Goal: Task Accomplishment & Management: Use online tool/utility

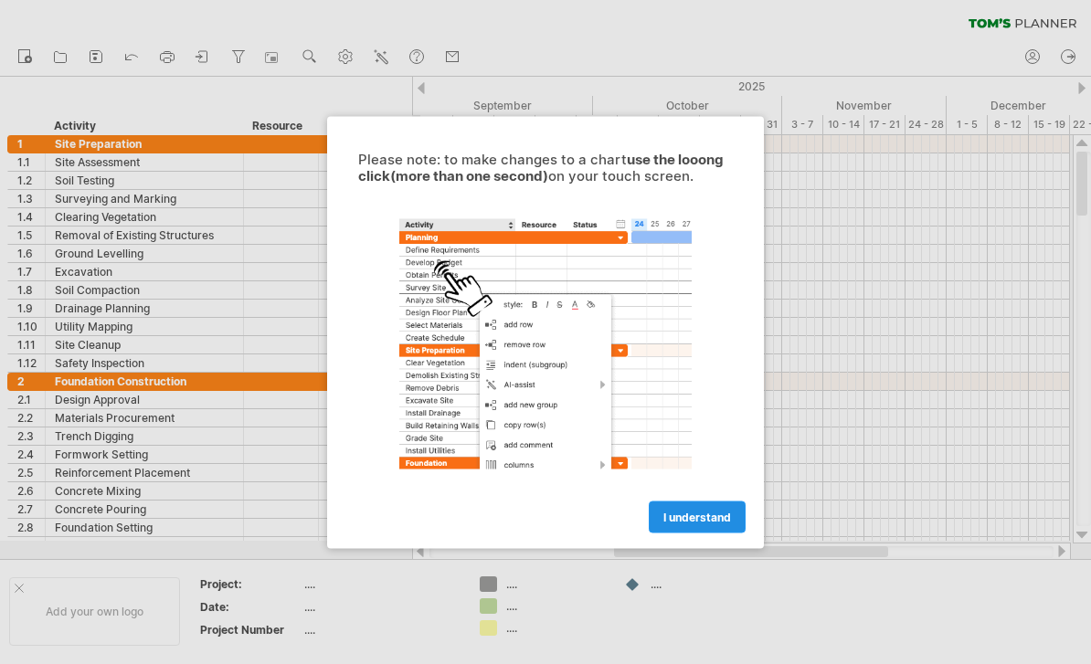
click at [702, 518] on span "I understand" at bounding box center [697, 517] width 68 height 14
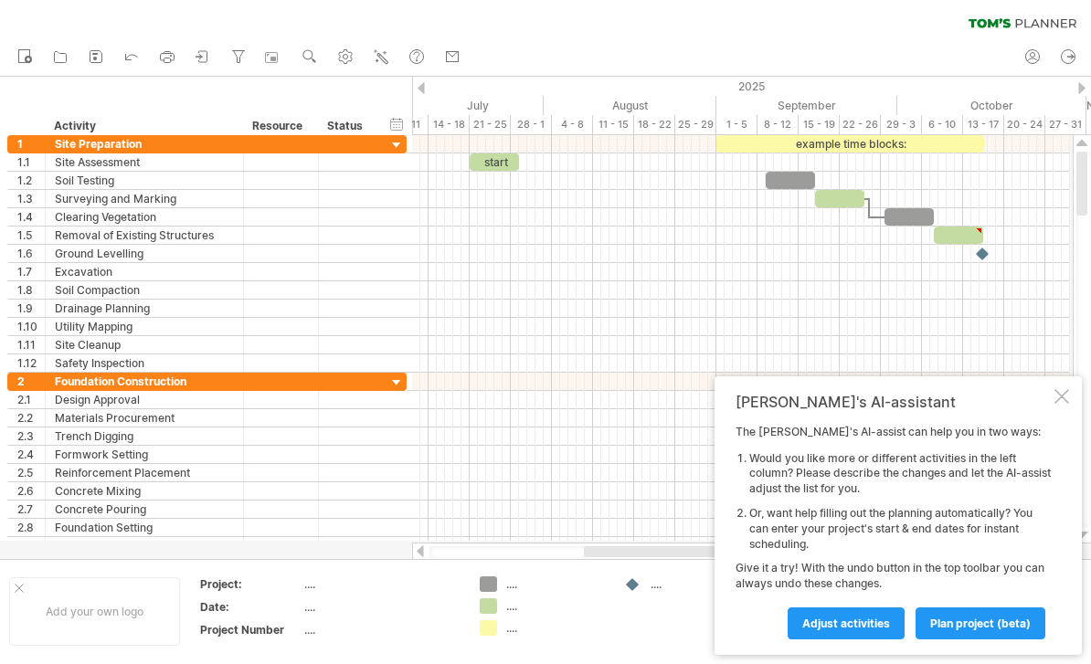
click at [503, 86] on div "2025" at bounding box center [531, 86] width 1817 height 19
click at [344, 58] on use at bounding box center [345, 57] width 18 height 18
select select "*"
select select "**"
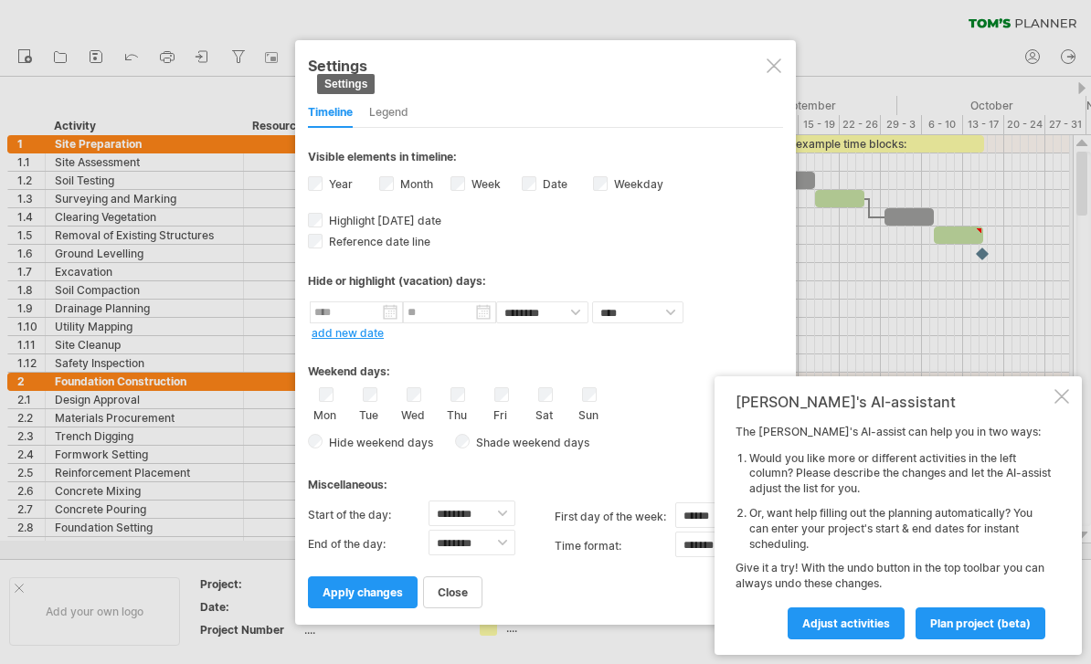
click at [480, 168] on div "Visible elements in timeline:" at bounding box center [545, 159] width 475 height 19
click at [480, 167] on div "Visible elements in timeline:" at bounding box center [545, 159] width 475 height 19
click at [449, 196] on div "Month" at bounding box center [414, 186] width 71 height 25
click at [448, 196] on div "Month" at bounding box center [414, 186] width 71 height 25
click at [553, 384] on div "Weekend days: Mon Tue Wed Thu Fri Sat Sun Hide weekend days" at bounding box center [545, 399] width 475 height 113
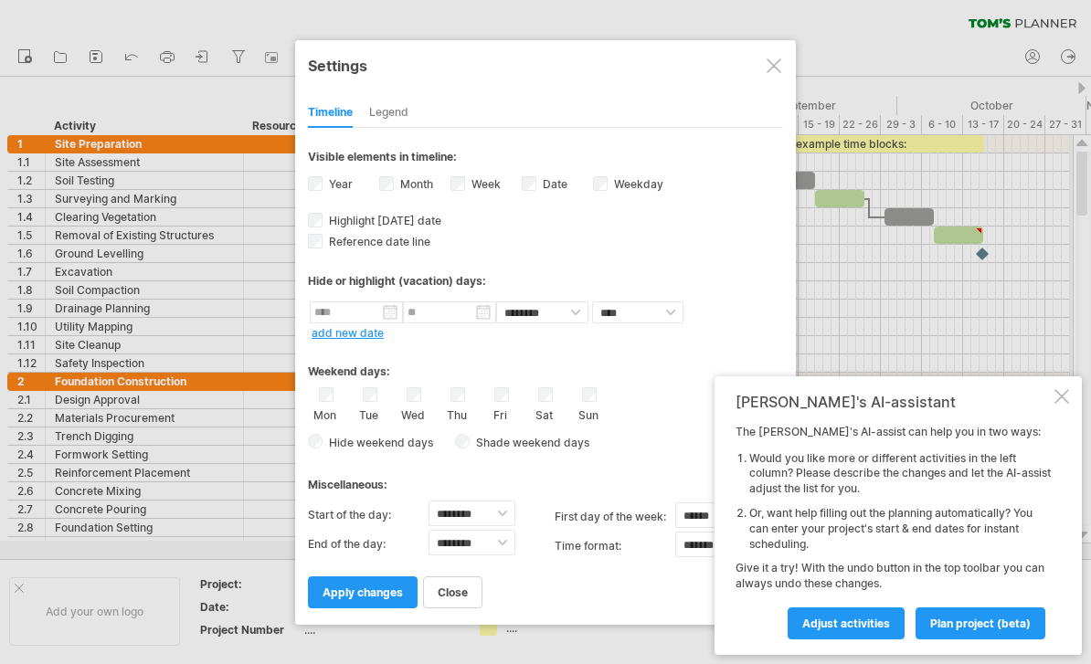
click at [1049, 400] on div "[PERSON_NAME]'s AI-assistant" at bounding box center [892, 402] width 315 height 18
click at [1055, 404] on div at bounding box center [1061, 396] width 15 height 15
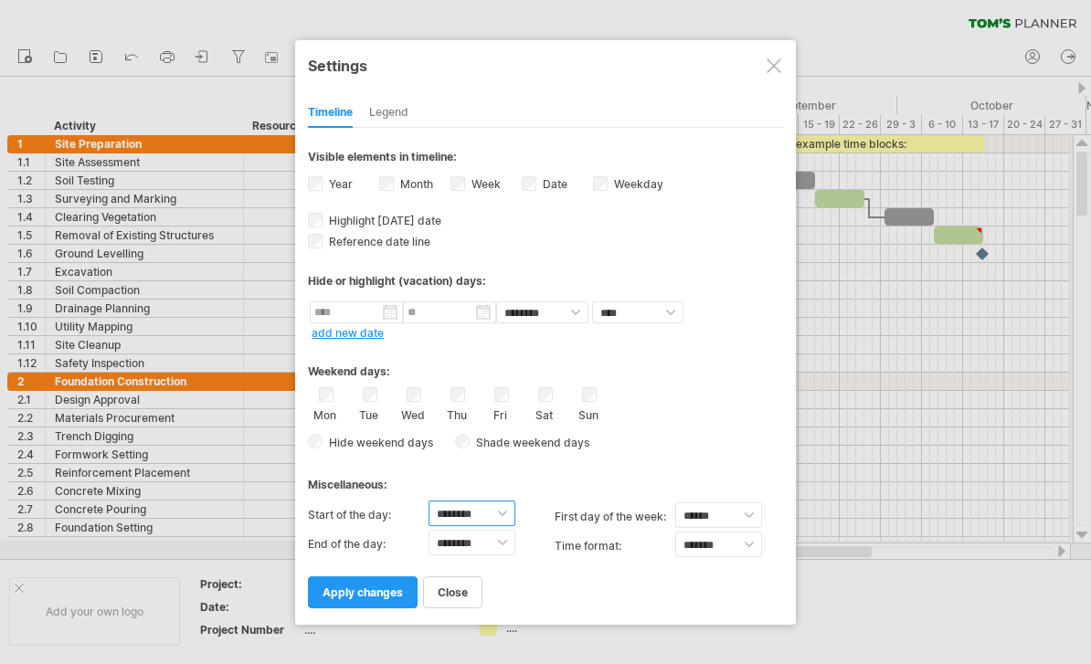
click at [500, 521] on select "******** ******** ******** ******** ******** ******** ******** ******** *******…" at bounding box center [471, 514] width 87 height 26
select select "*"
click at [497, 545] on select "******** ******** ******** ******** ******** ******** ******** ******** *******…" at bounding box center [471, 543] width 87 height 26
select select "**"
click at [500, 544] on select "******** ******** ******** ******** ******** ******** ******** ******** *******…" at bounding box center [471, 543] width 87 height 26
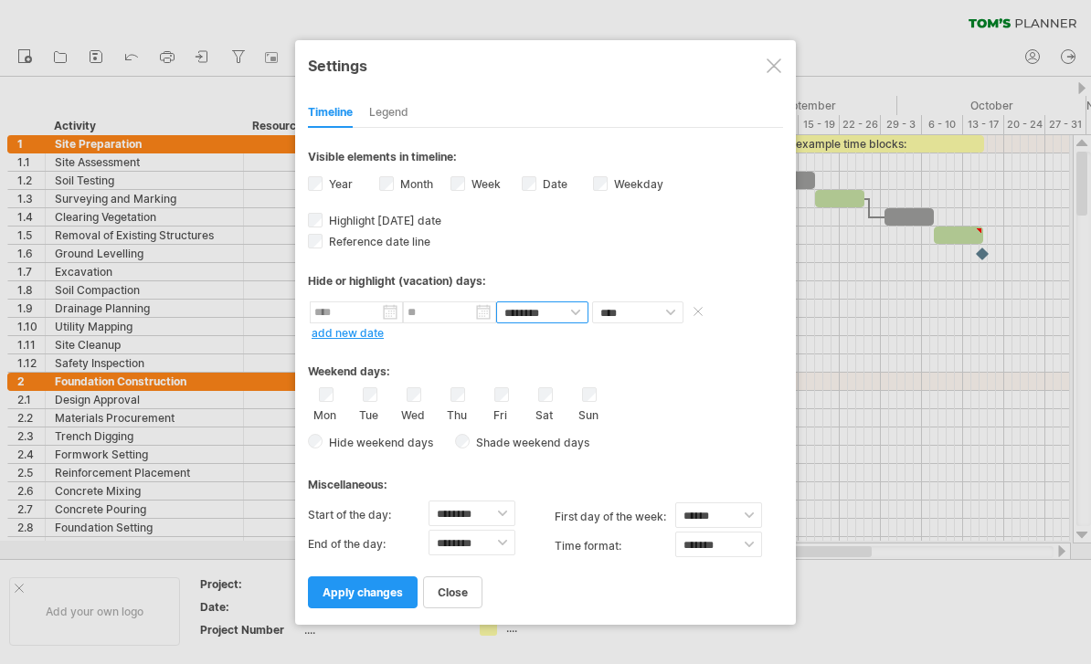
click at [571, 312] on select "******** ********" at bounding box center [542, 313] width 92 height 22
click at [661, 322] on select "**** *****" at bounding box center [637, 313] width 91 height 22
click at [661, 317] on select "**** *****" at bounding box center [637, 313] width 91 height 22
click at [395, 114] on div "Legend" at bounding box center [388, 113] width 39 height 29
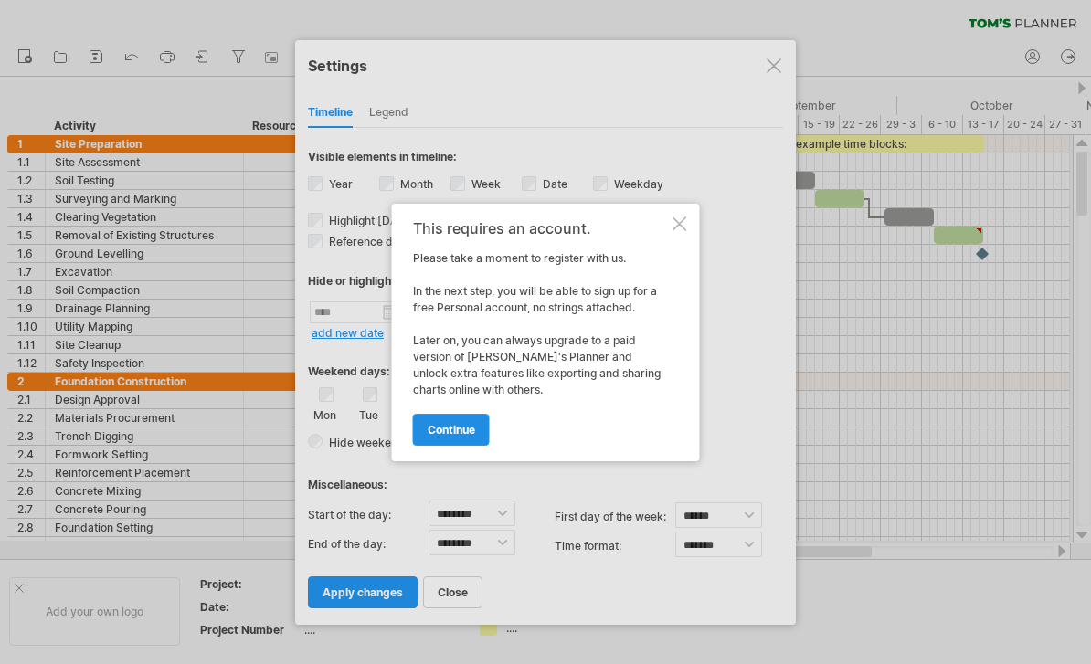
click at [444, 440] on link "continue" at bounding box center [451, 430] width 77 height 32
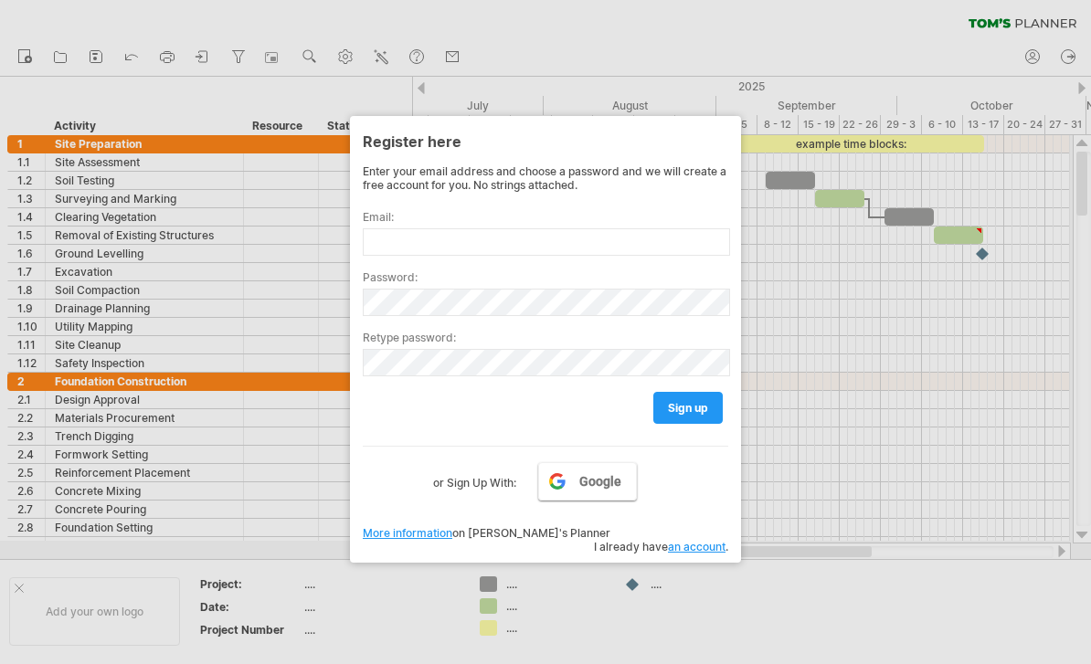
click at [610, 483] on span "Google" at bounding box center [600, 481] width 42 height 15
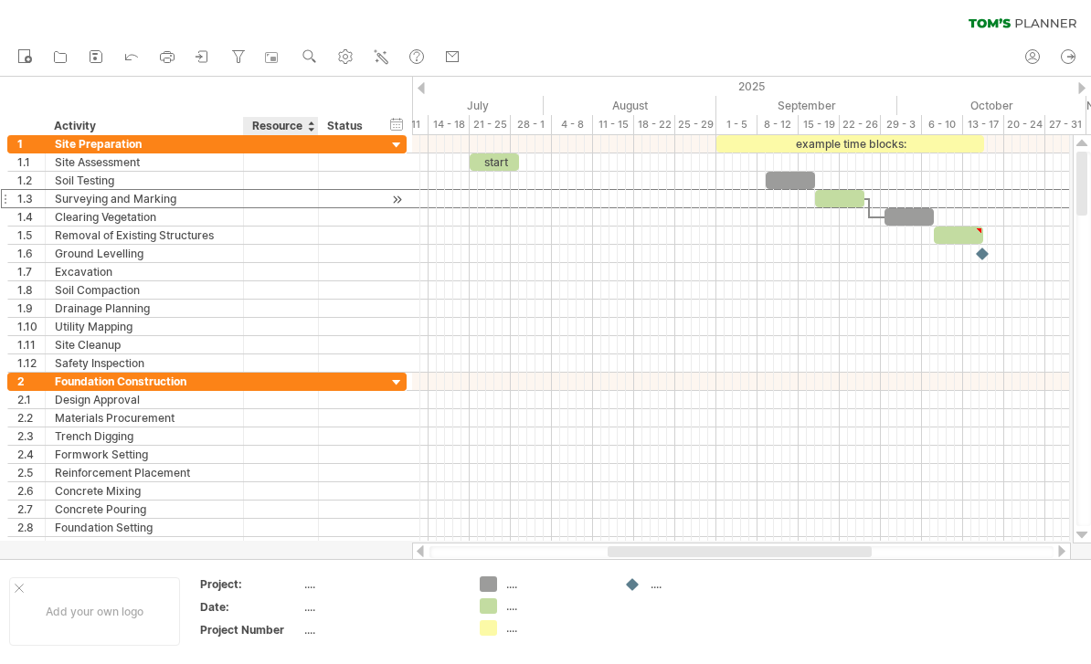
click at [386, 191] on div "**********" at bounding box center [206, 198] width 399 height 19
click at [402, 191] on div at bounding box center [396, 199] width 17 height 19
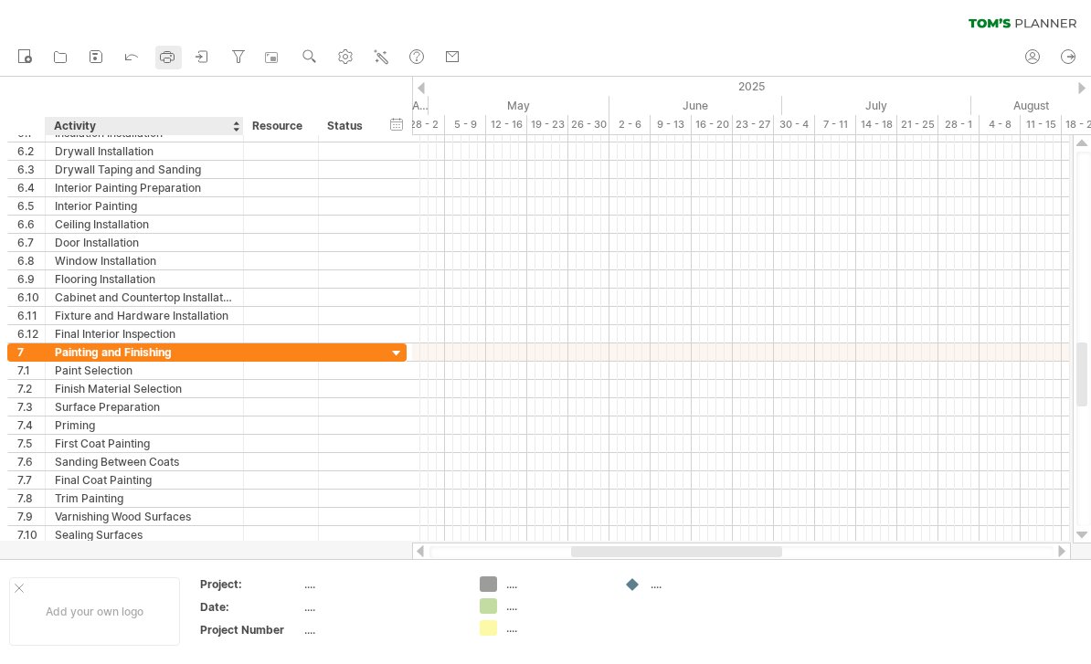
click at [171, 50] on icon at bounding box center [167, 57] width 18 height 18
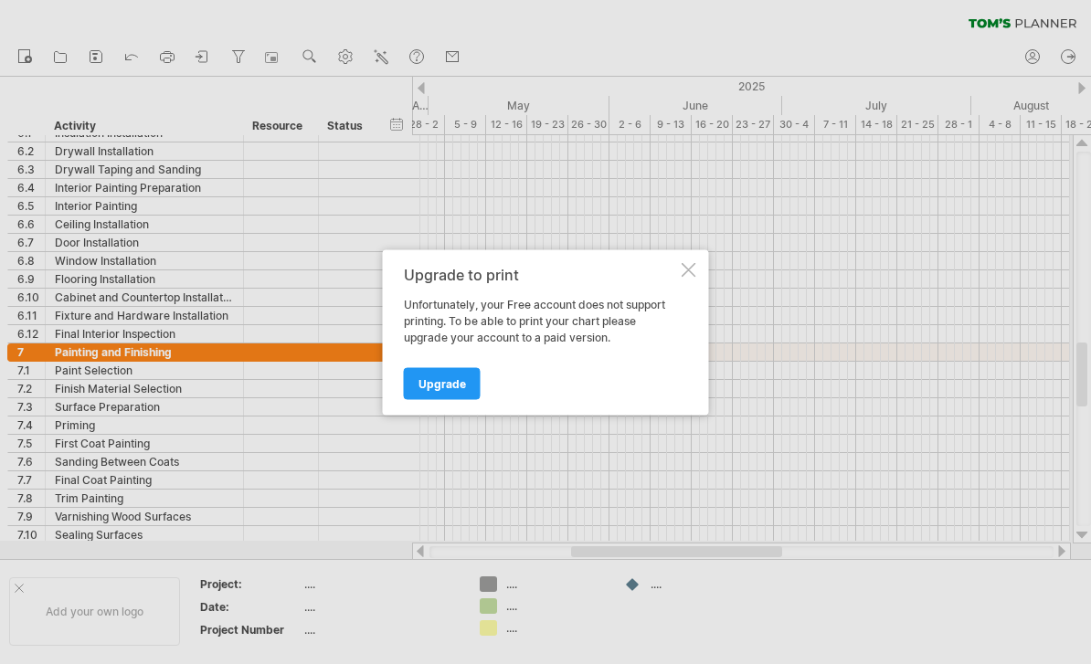
click at [688, 268] on div at bounding box center [689, 269] width 15 height 15
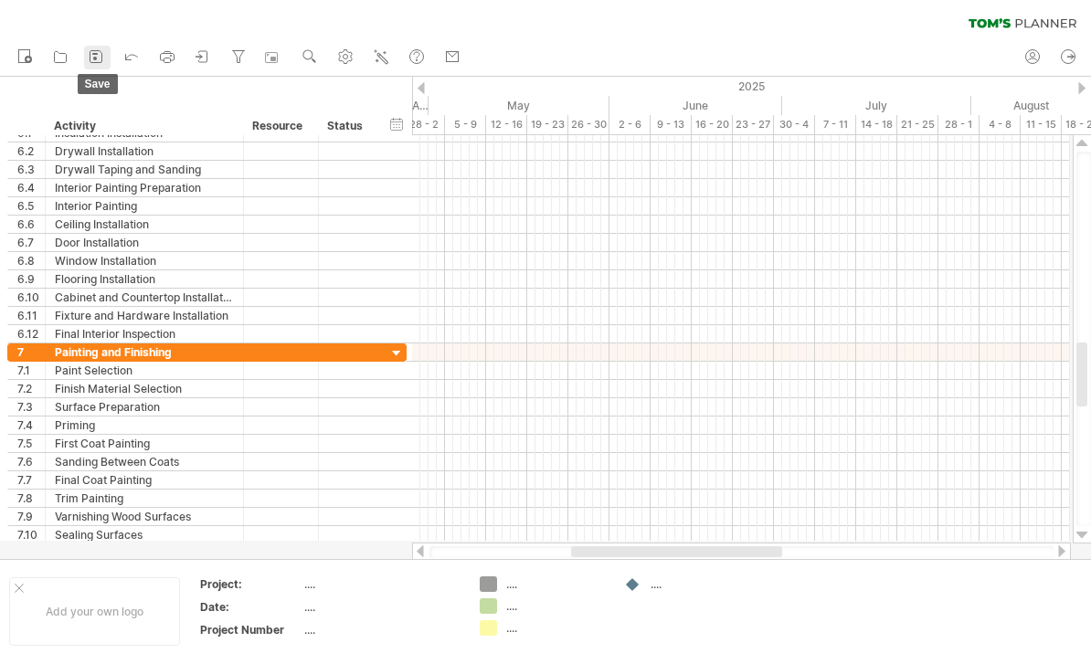
click at [101, 58] on icon at bounding box center [96, 57] width 18 height 18
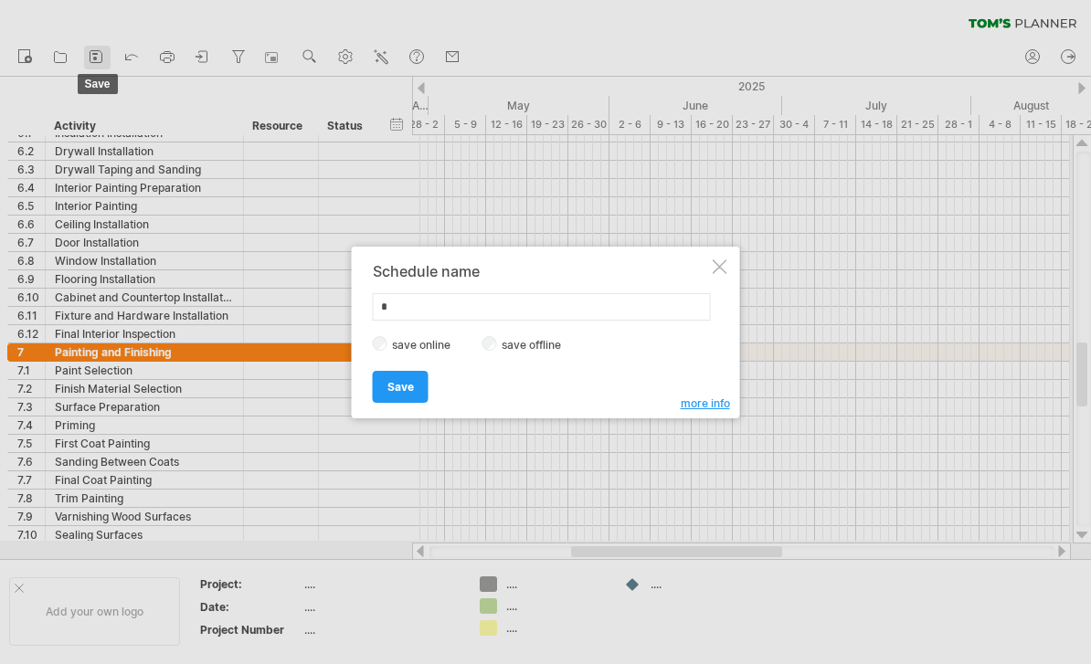
type input "**"
click at [713, 266] on div at bounding box center [720, 266] width 15 height 15
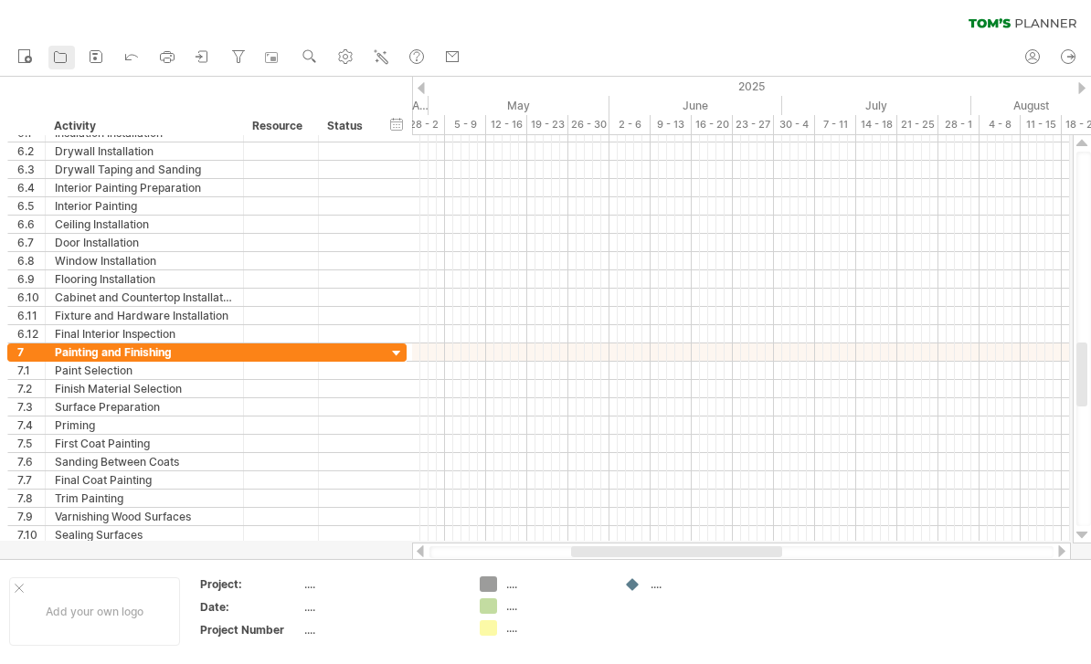
click at [69, 62] on icon at bounding box center [60, 57] width 18 height 18
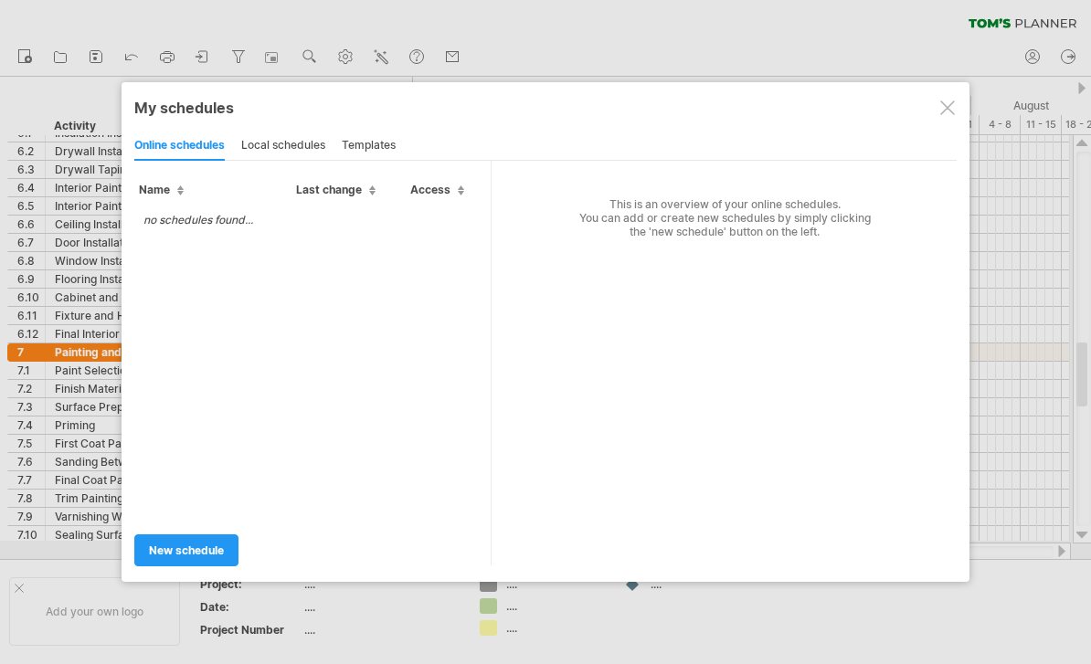
click at [276, 145] on div "local schedules" at bounding box center [283, 146] width 84 height 29
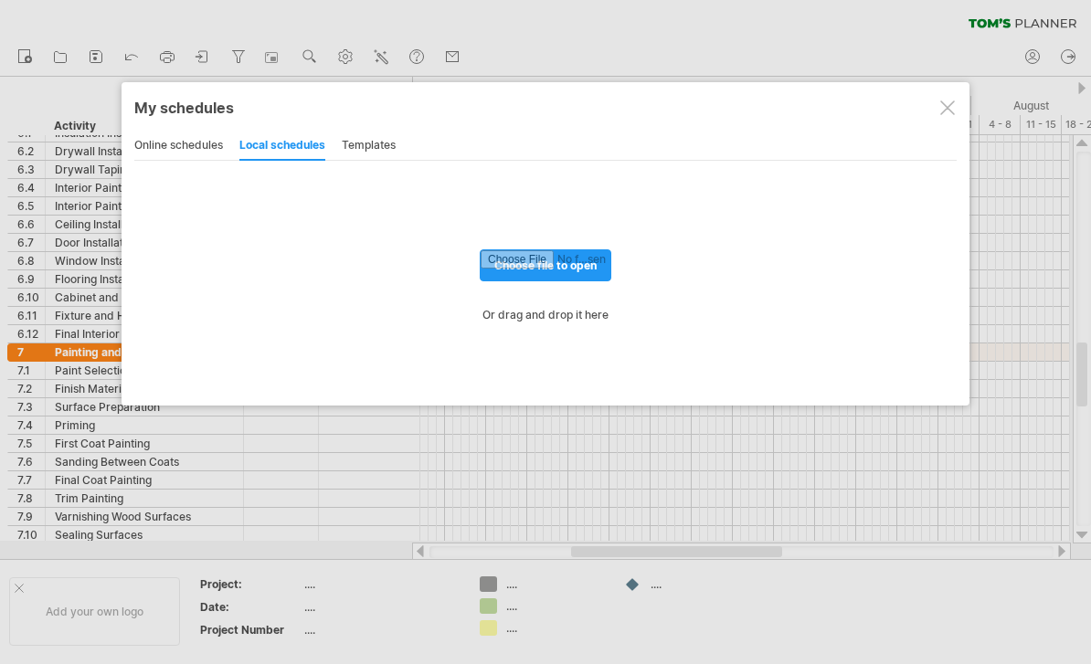
click at [184, 135] on div "online schedules" at bounding box center [178, 146] width 89 height 29
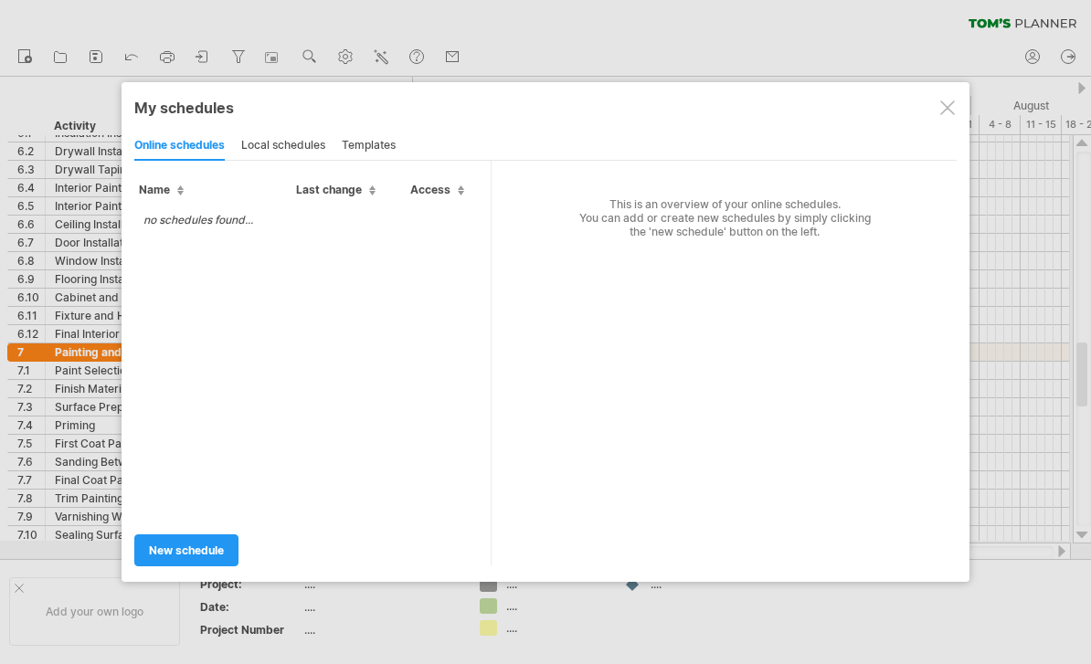
click at [389, 143] on div "templates" at bounding box center [369, 146] width 54 height 29
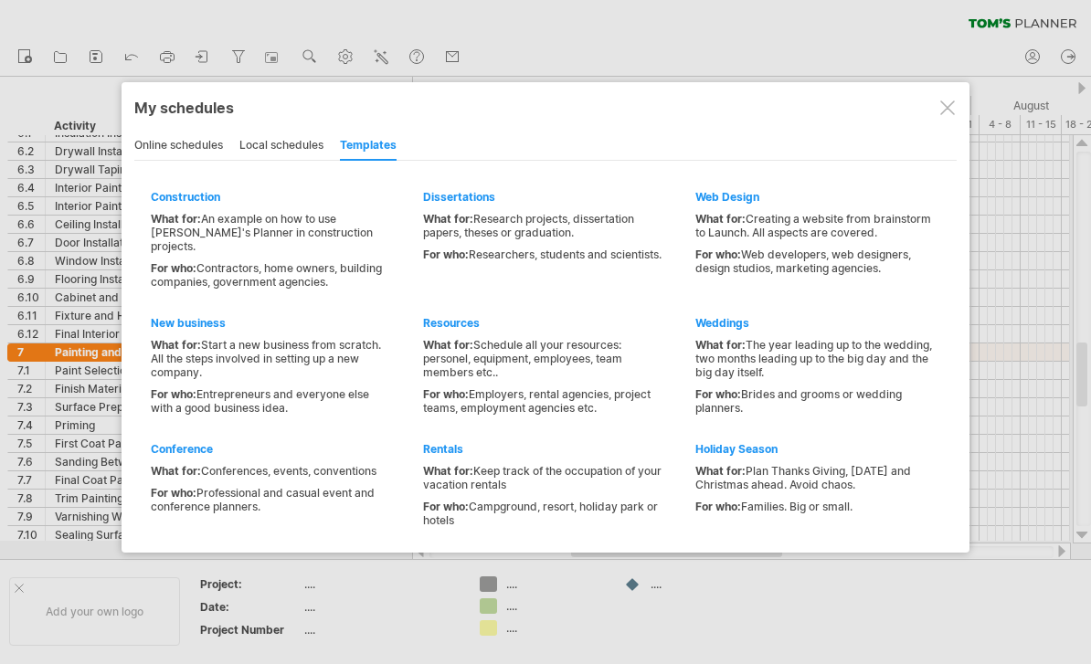
click at [291, 148] on div "local schedules" at bounding box center [281, 146] width 84 height 29
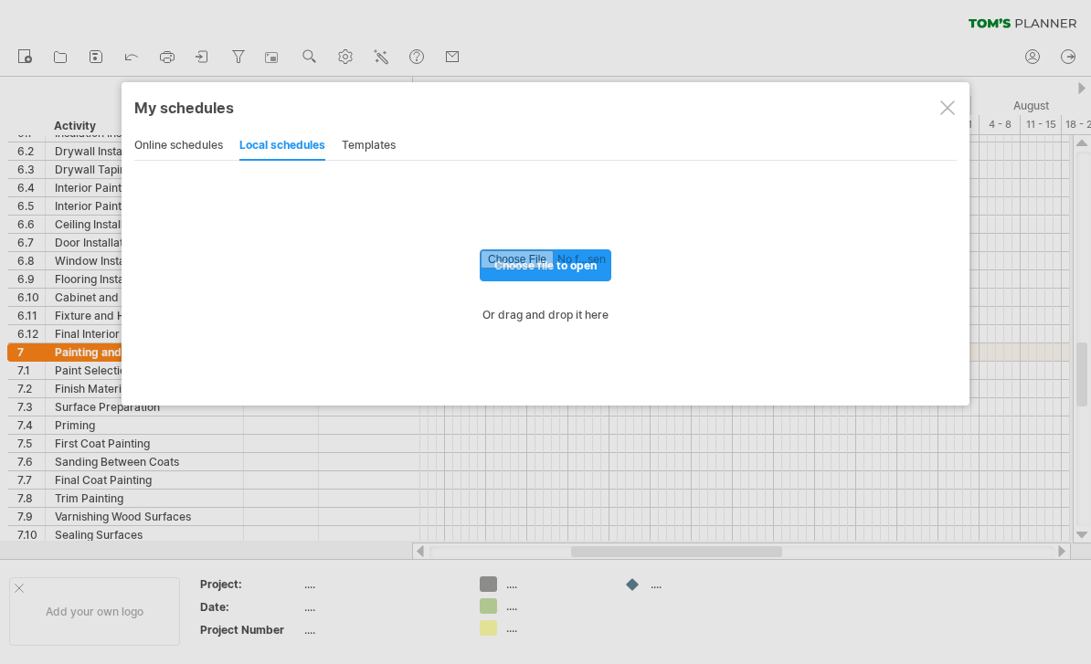
click at [176, 139] on div "online schedules" at bounding box center [178, 146] width 89 height 29
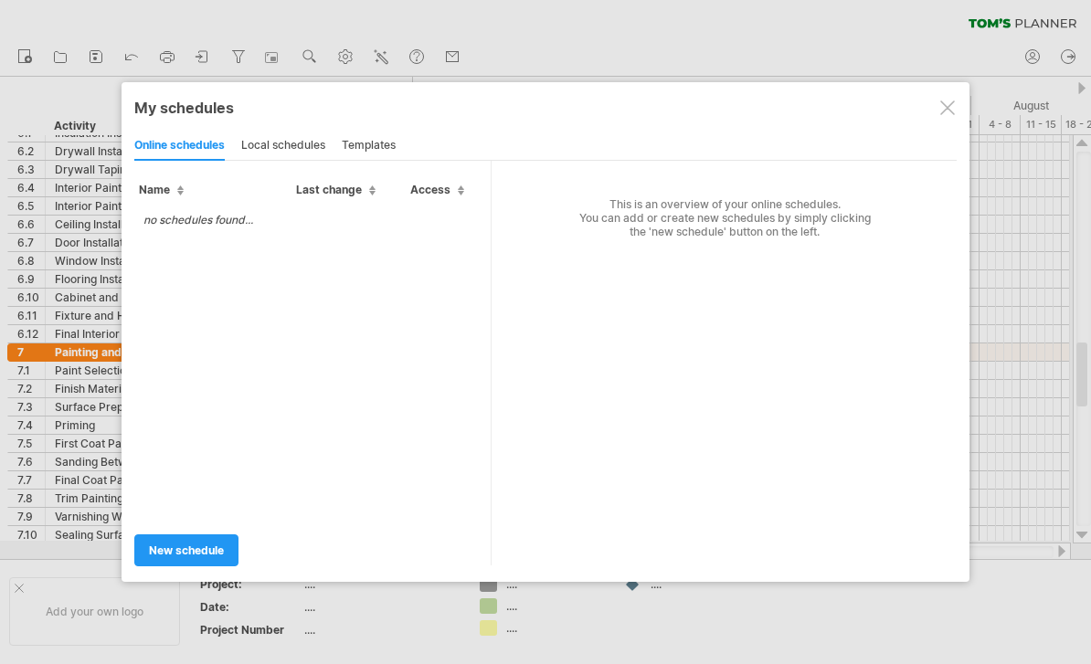
click at [268, 150] on div "local schedules" at bounding box center [283, 146] width 84 height 29
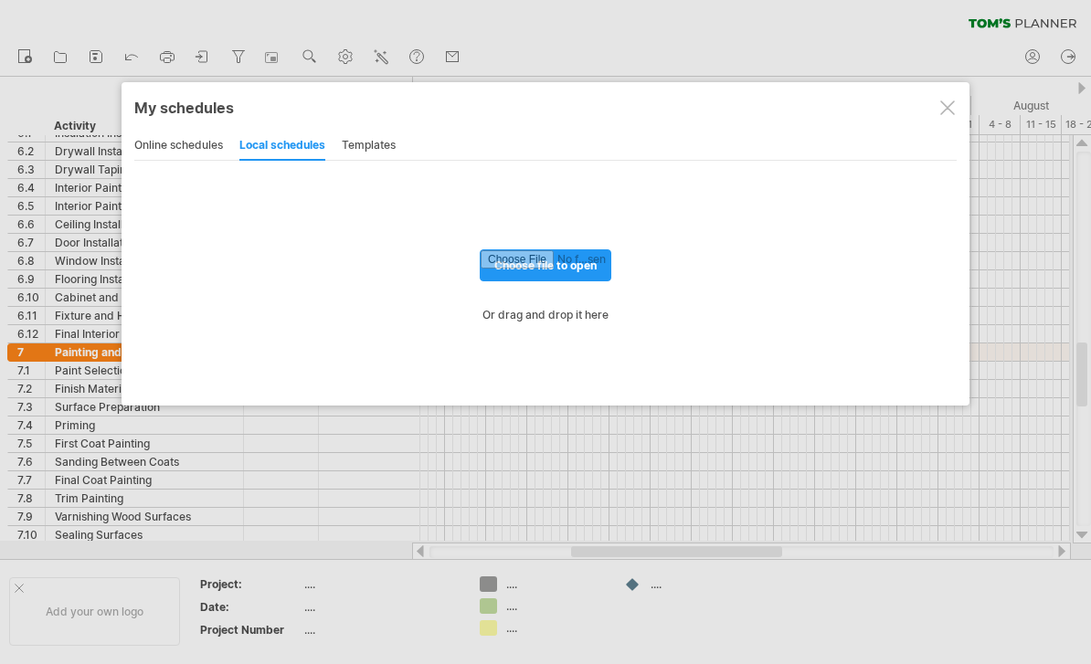
click at [181, 141] on div "online schedules" at bounding box center [178, 146] width 89 height 29
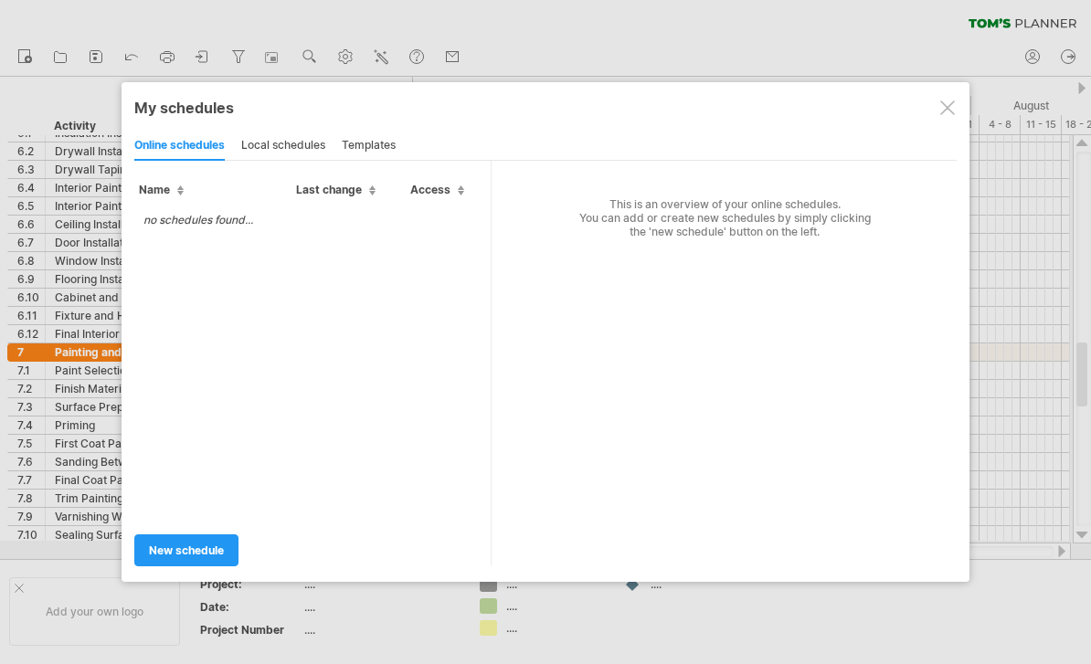
click at [257, 140] on div "local schedules" at bounding box center [283, 146] width 84 height 29
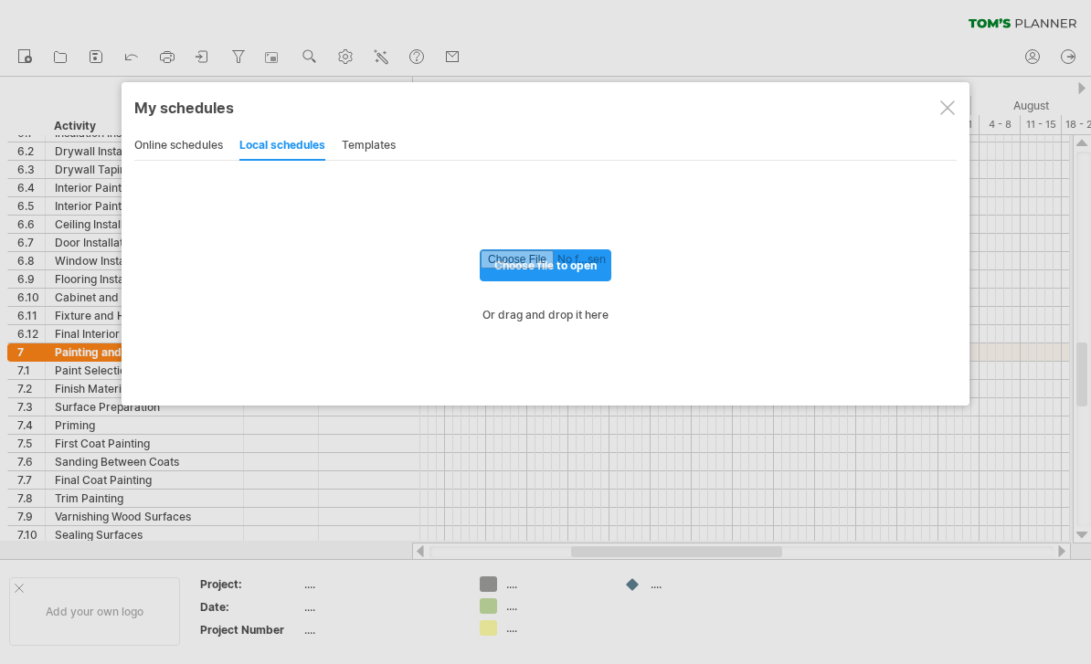
click at [206, 140] on div "online schedules" at bounding box center [178, 146] width 89 height 29
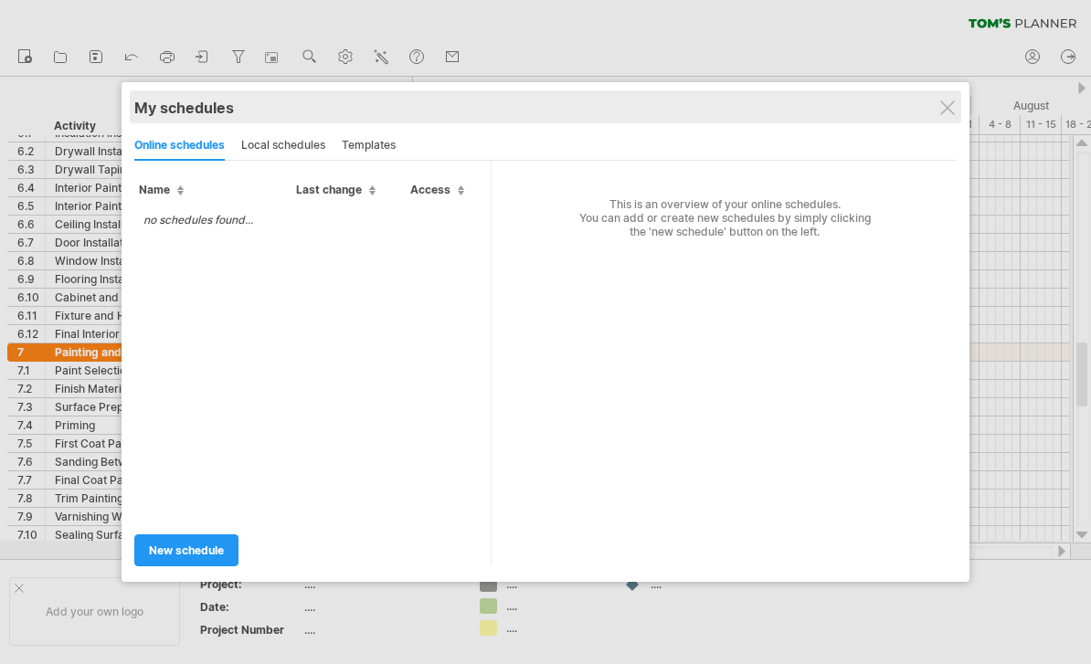
click at [930, 95] on div "My schedules share/collaborate online" at bounding box center [545, 106] width 822 height 33
click at [939, 113] on div "My schedules" at bounding box center [545, 108] width 822 height 18
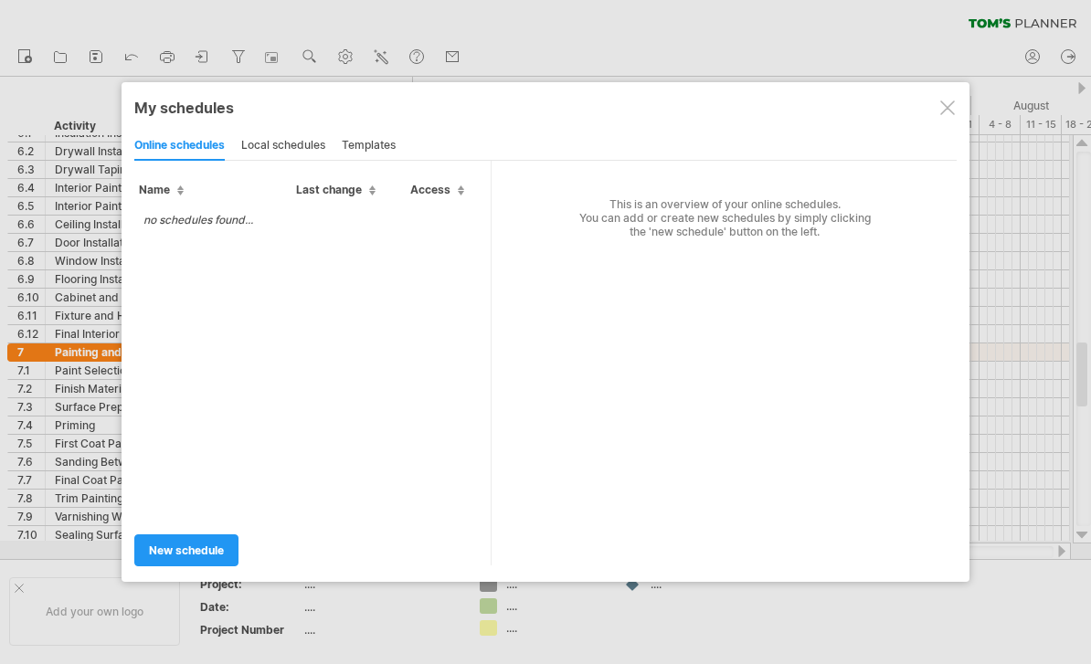
click at [945, 110] on div at bounding box center [947, 108] width 15 height 15
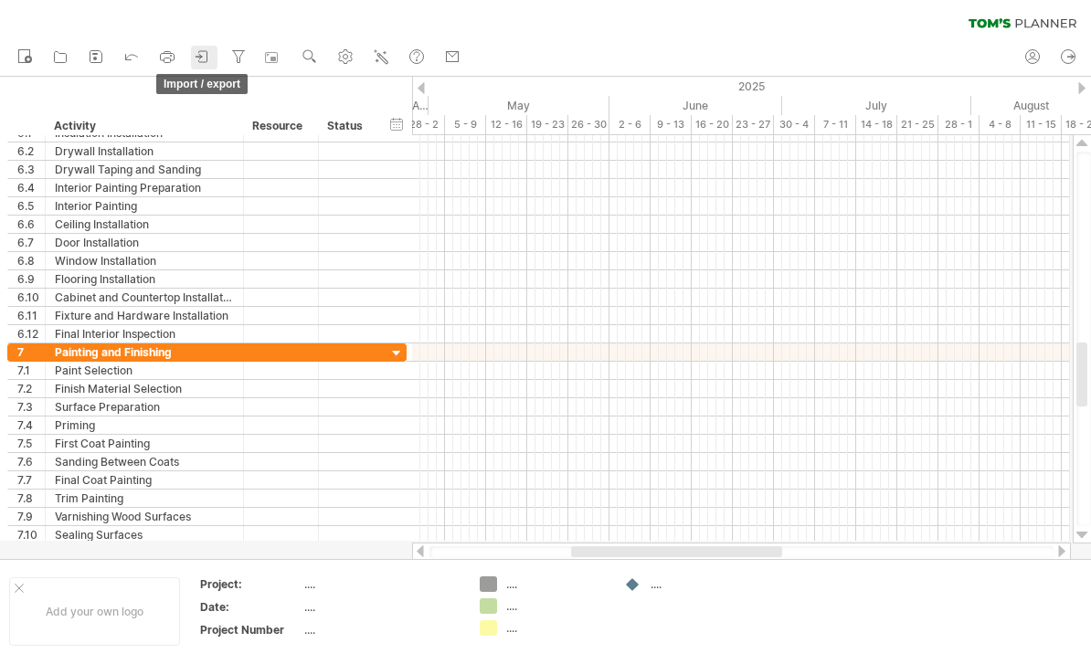
click at [206, 64] on icon at bounding box center [203, 57] width 18 height 18
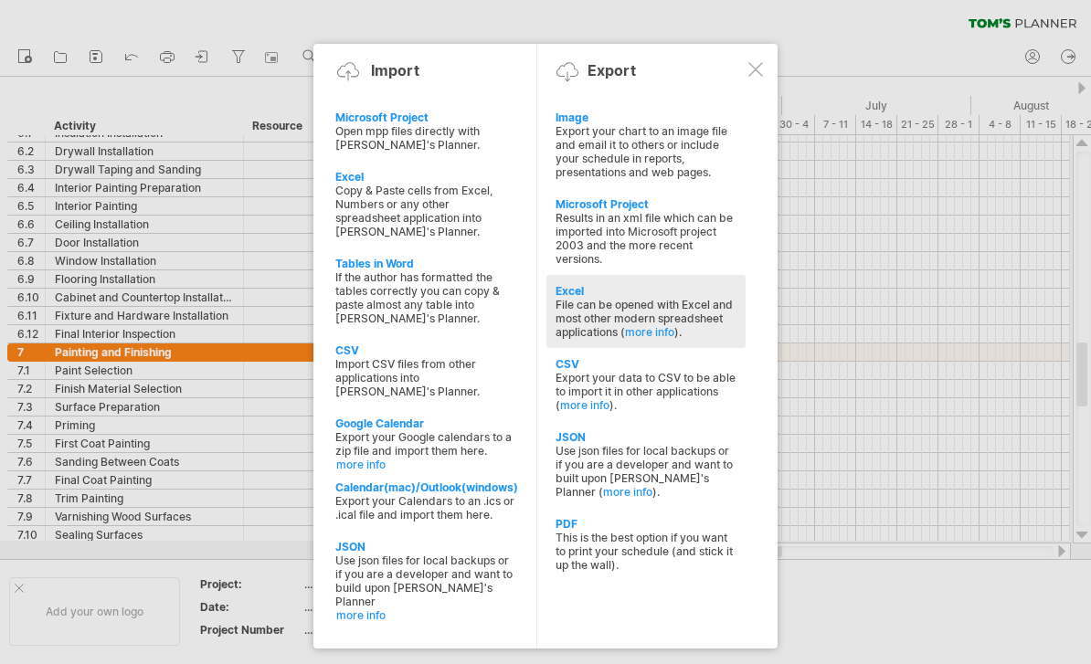
click at [573, 284] on div "Excel" at bounding box center [645, 291] width 181 height 14
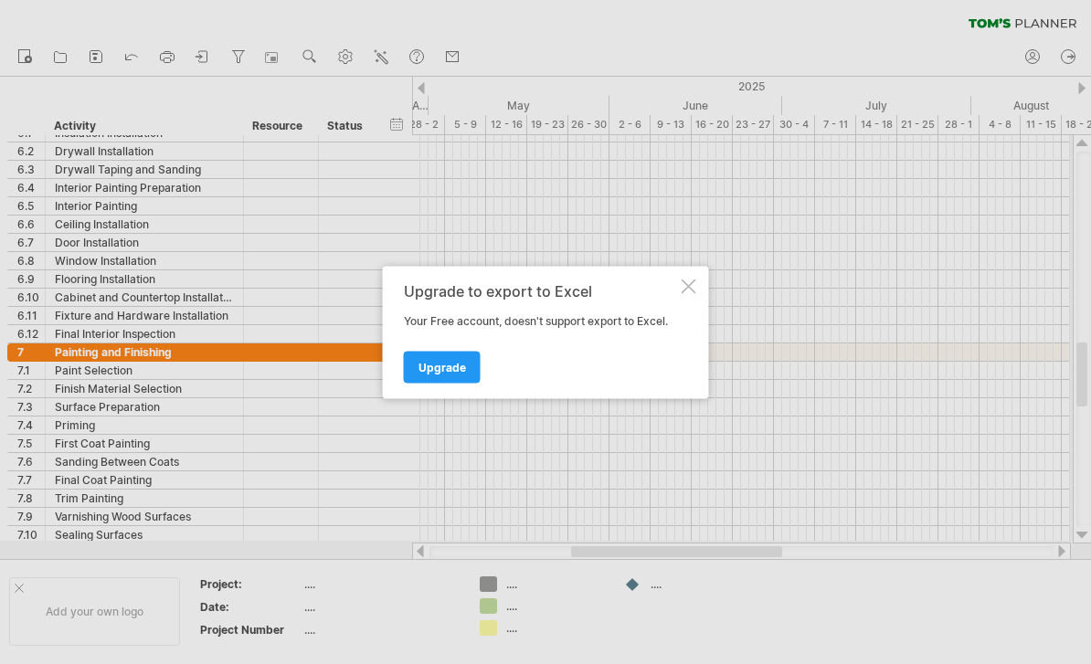
click at [695, 292] on div at bounding box center [689, 286] width 15 height 15
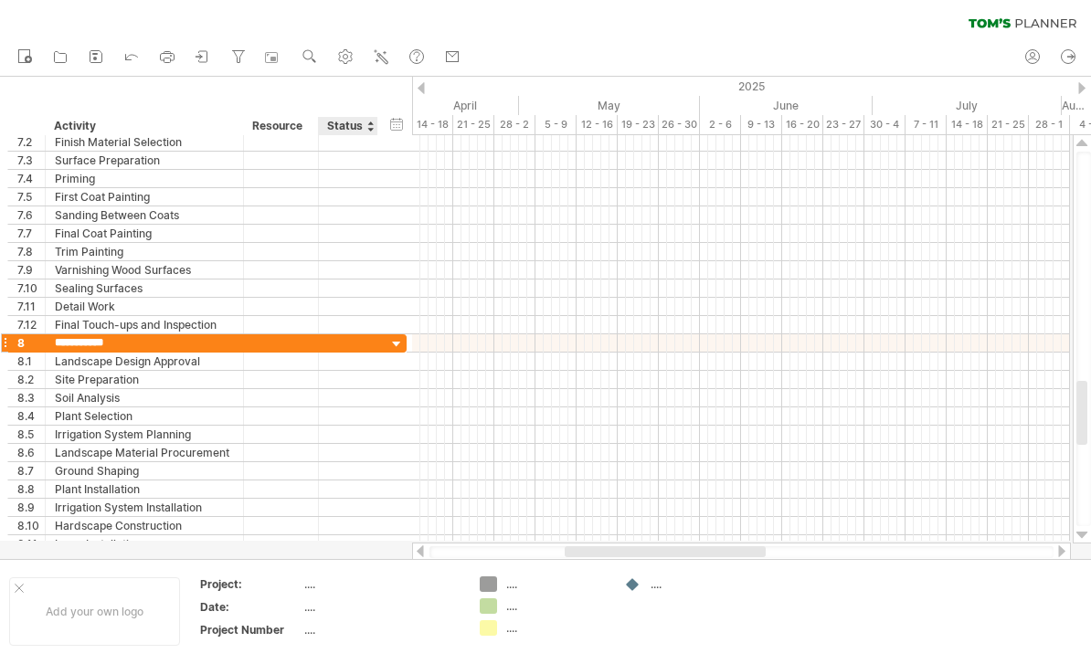
click at [391, 347] on div at bounding box center [396, 344] width 17 height 17
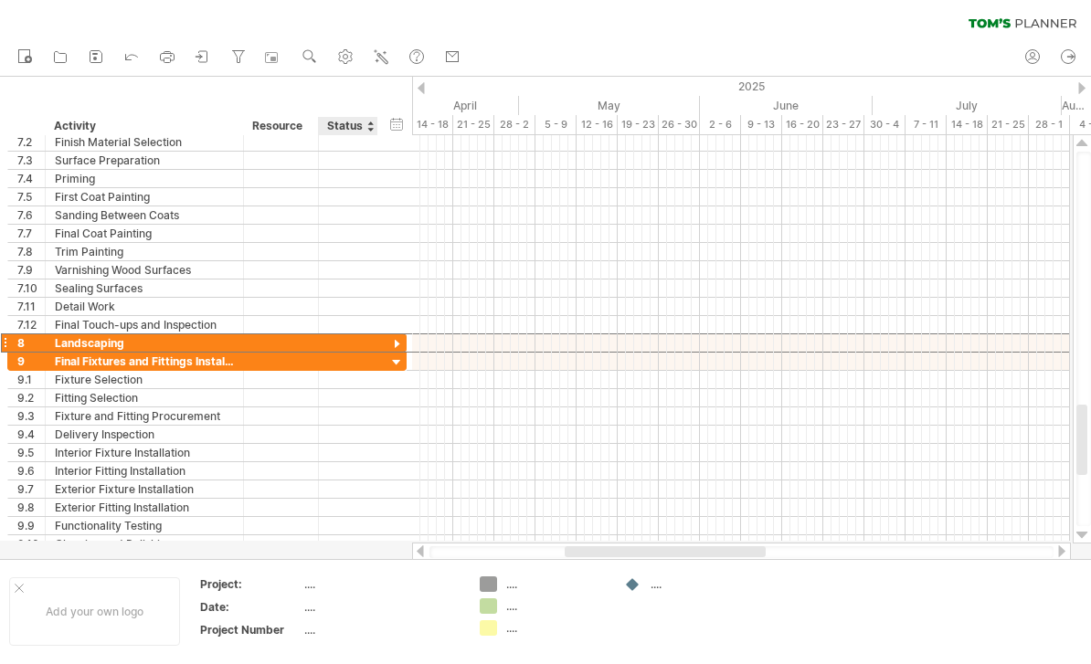
click at [388, 347] on div at bounding box center [396, 344] width 17 height 17
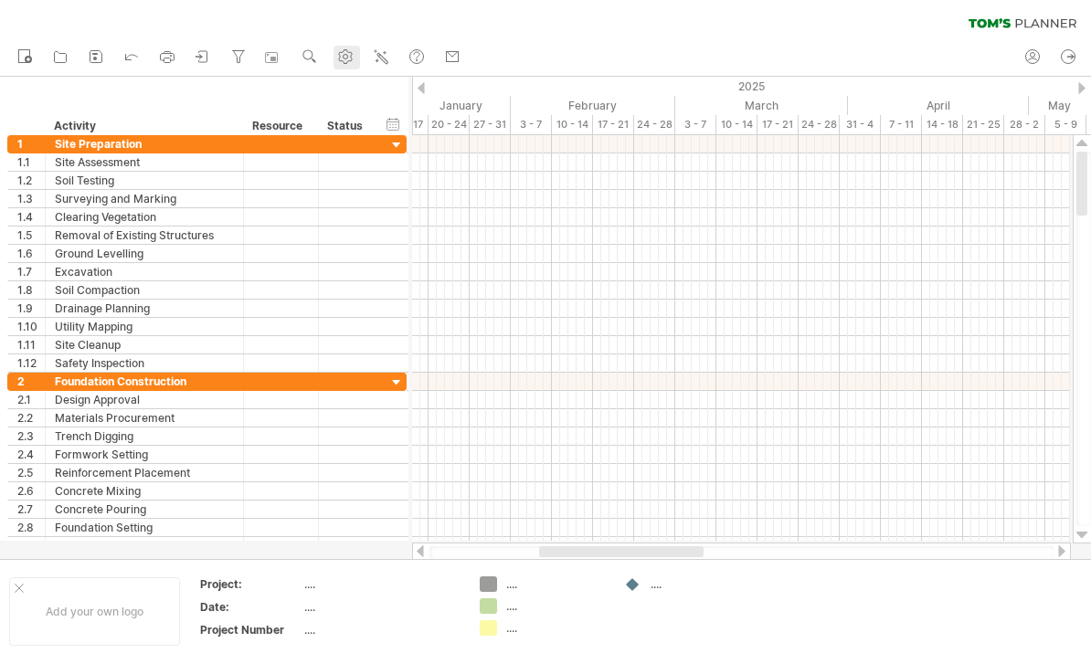
click at [354, 55] on use at bounding box center [345, 57] width 18 height 18
select select "*"
select select "**"
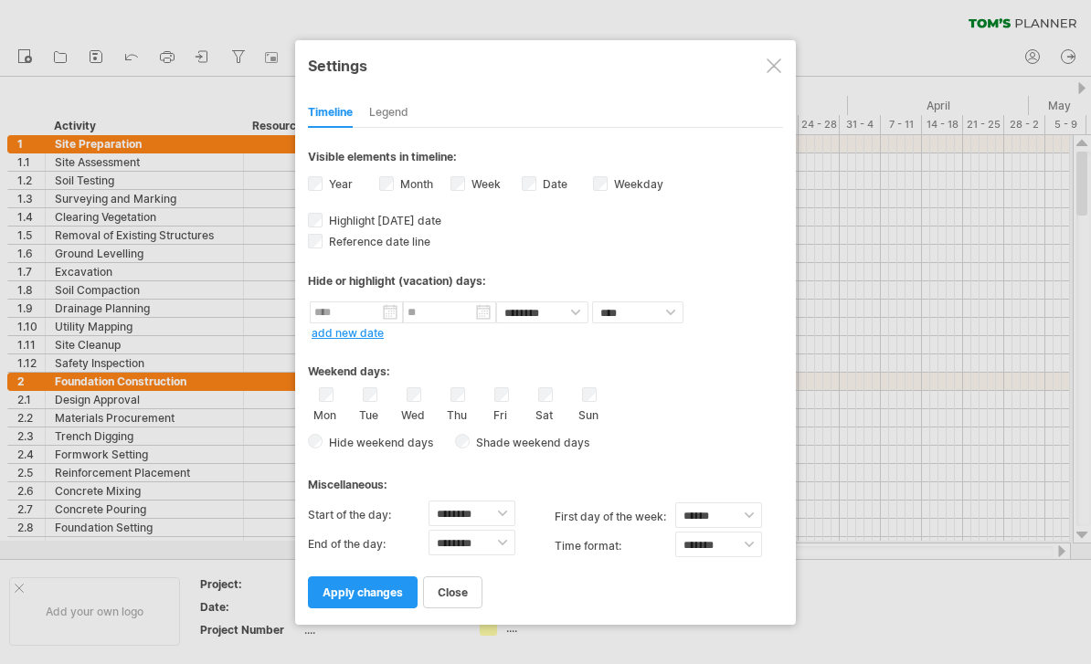
click at [228, 119] on div at bounding box center [545, 332] width 1091 height 664
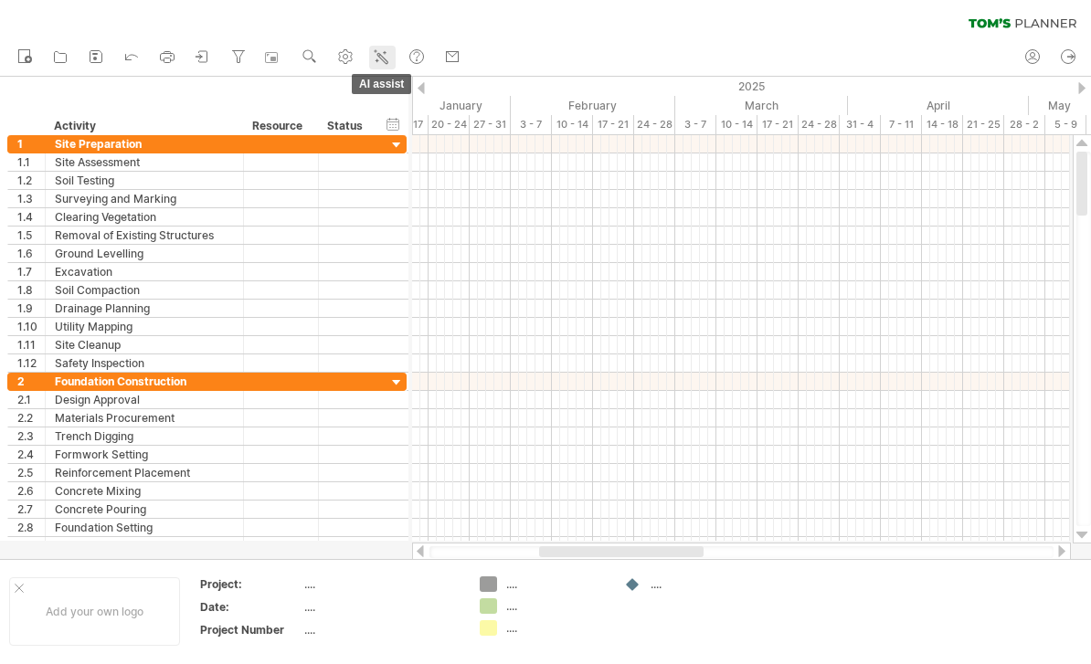
click at [380, 66] on div at bounding box center [381, 57] width 18 height 18
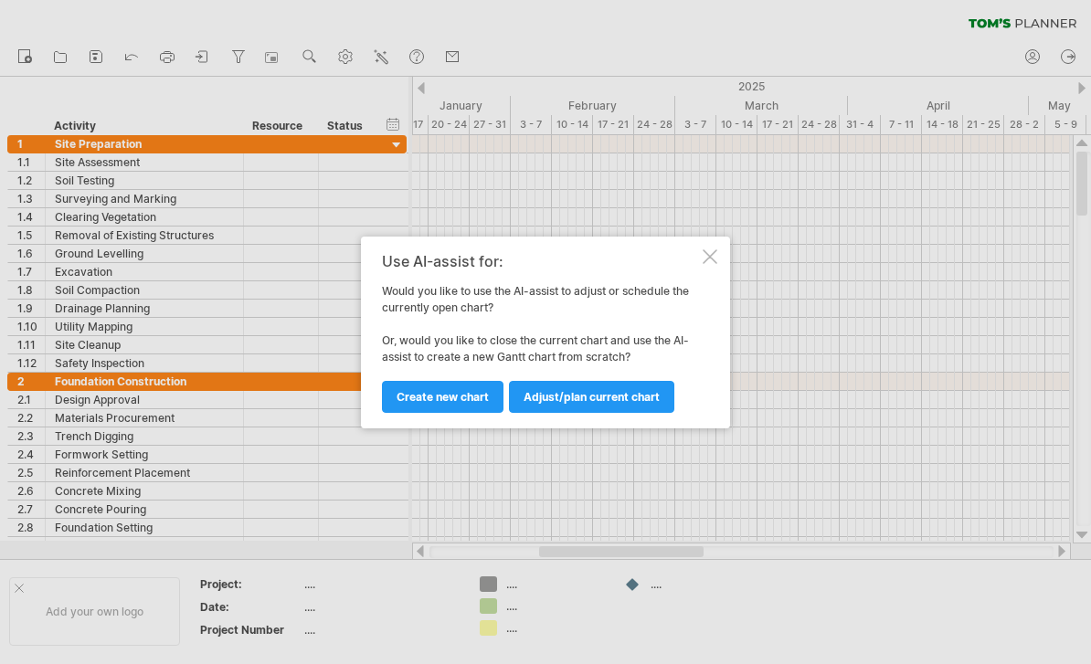
click at [233, 110] on div at bounding box center [545, 332] width 1091 height 664
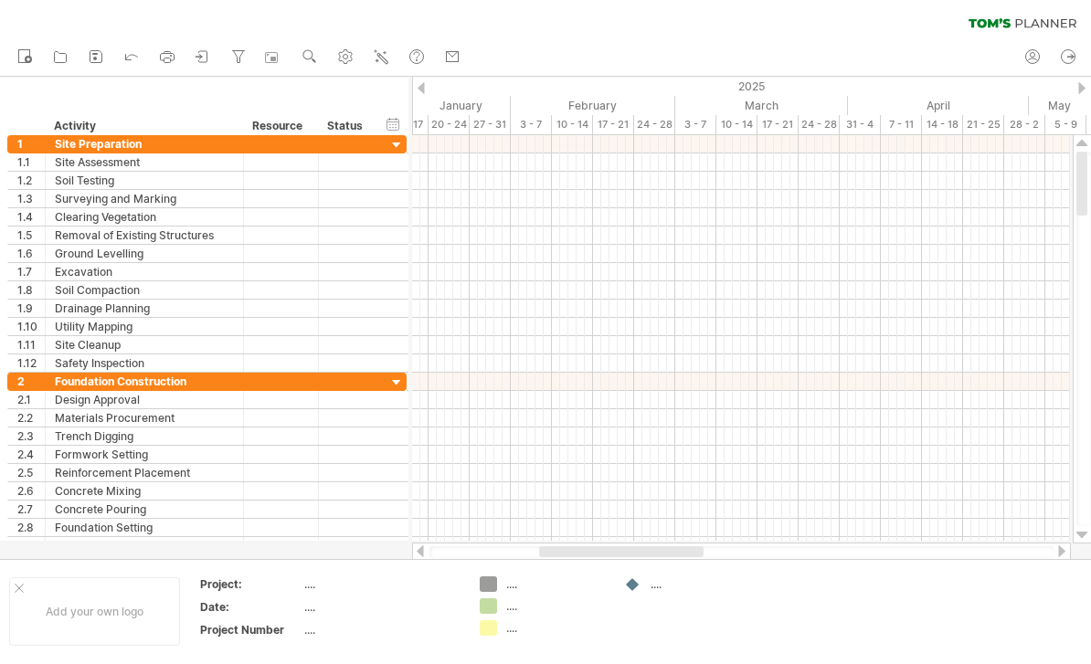
click at [468, 34] on div "clear filter reapply filter" at bounding box center [545, 19] width 1091 height 38
click at [458, 55] on use at bounding box center [452, 57] width 18 height 18
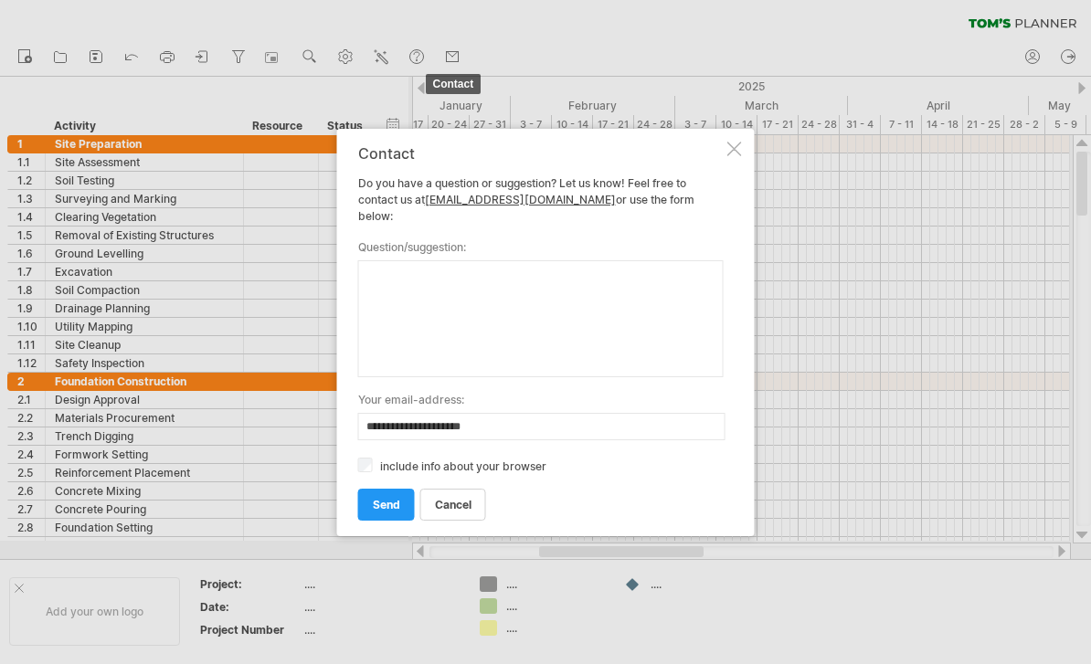
click at [228, 98] on div at bounding box center [545, 332] width 1091 height 664
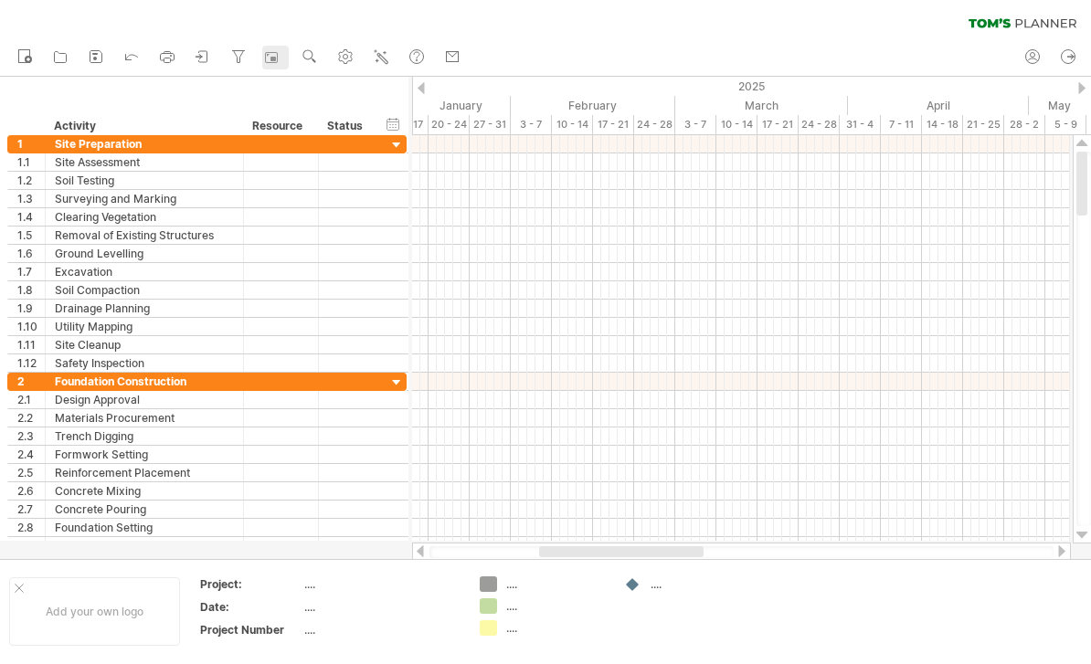
click at [275, 61] on rect at bounding box center [272, 59] width 5 height 5
